Goal: Transaction & Acquisition: Purchase product/service

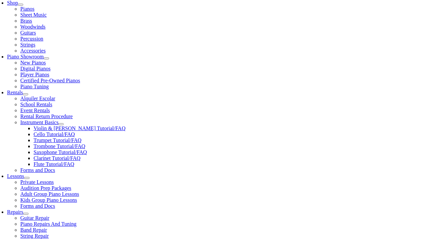
scroll to position [158, 0]
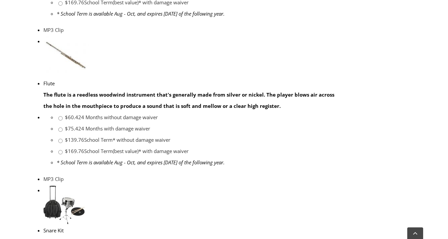
scroll to position [520, 0]
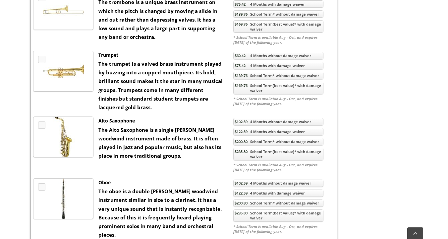
click at [250, 94] on link "$169.76 School Term(best value)* with damage waiver" at bounding box center [278, 87] width 90 height 13
click at [272, 94] on link "$169.76 School Term(best value)* with damage waiver" at bounding box center [278, 87] width 90 height 13
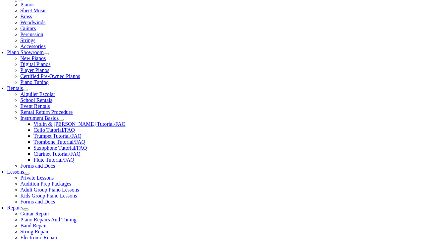
scroll to position [151, 0]
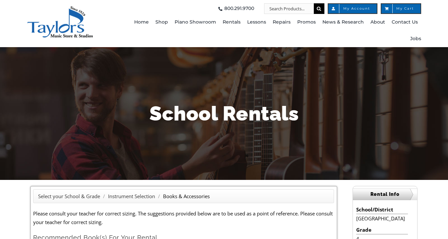
click at [71, 32] on img "taylors-music-store-west-chester" at bounding box center [60, 22] width 66 height 32
